Goal: Obtain resource: Obtain resource

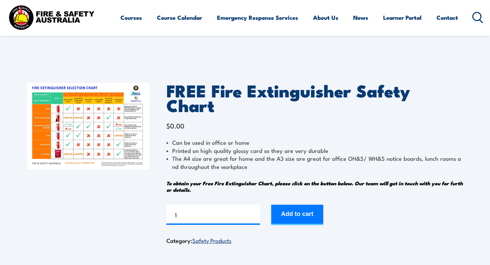
click at [126, 157] on img at bounding box center [88, 126] width 122 height 87
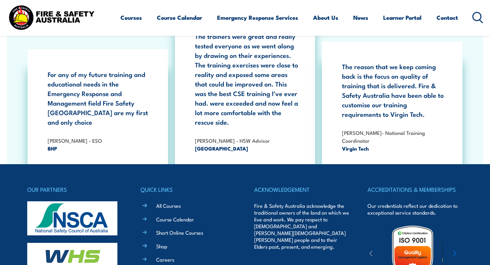
scroll to position [1258, 0]
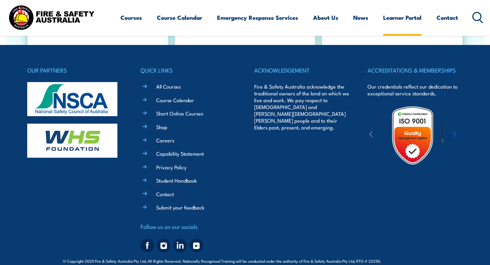
click at [406, 19] on link "Learner Portal" at bounding box center [403, 18] width 38 height 18
